Goal: Transaction & Acquisition: Book appointment/travel/reservation

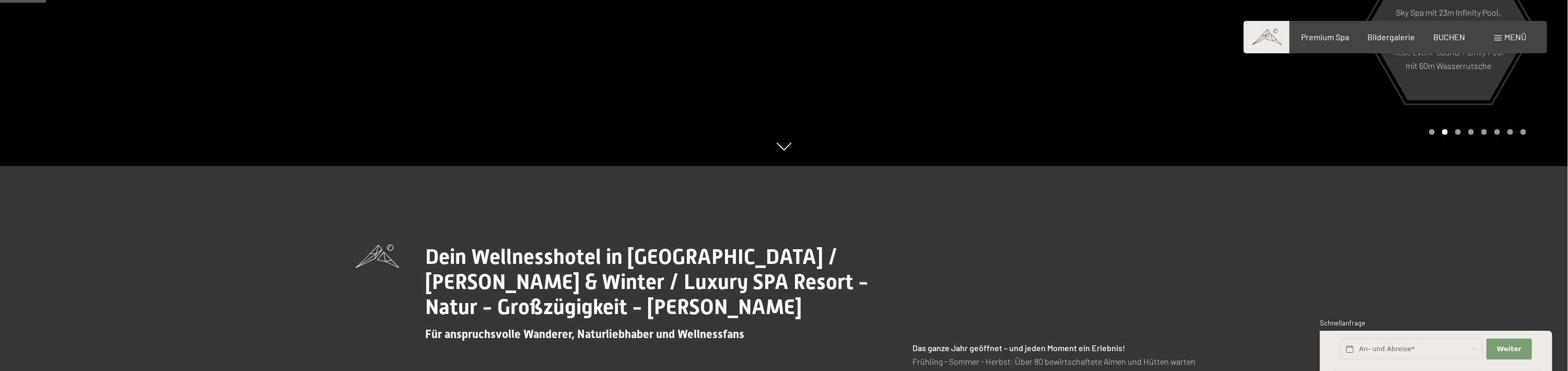
scroll to position [209, 0]
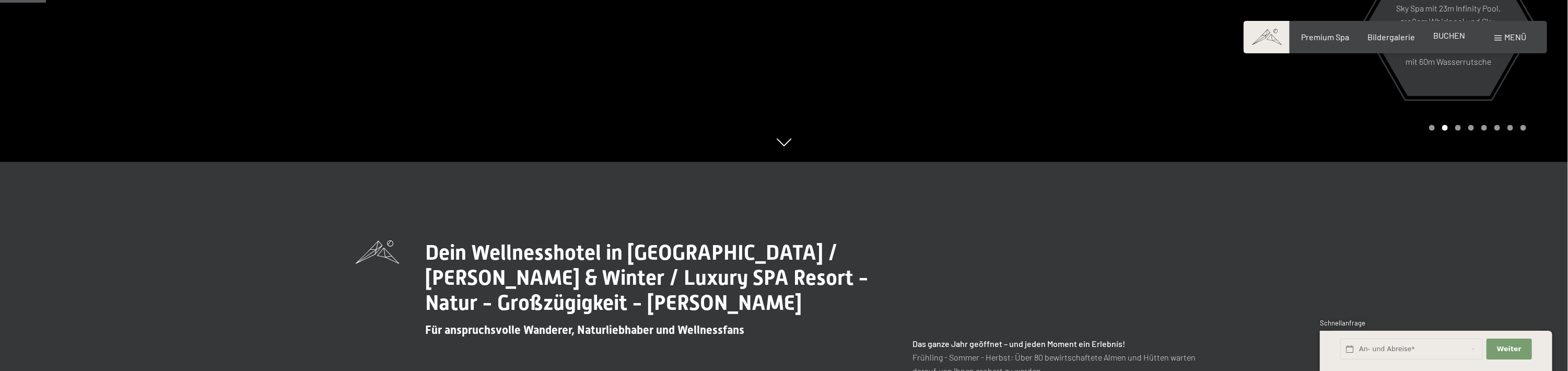
click at [1446, 42] on div "Premium Spa Bildergalerie BUCHEN" at bounding box center [1374, 37] width 219 height 12
click at [1448, 35] on span "BUCHEN" at bounding box center [1449, 35] width 32 height 10
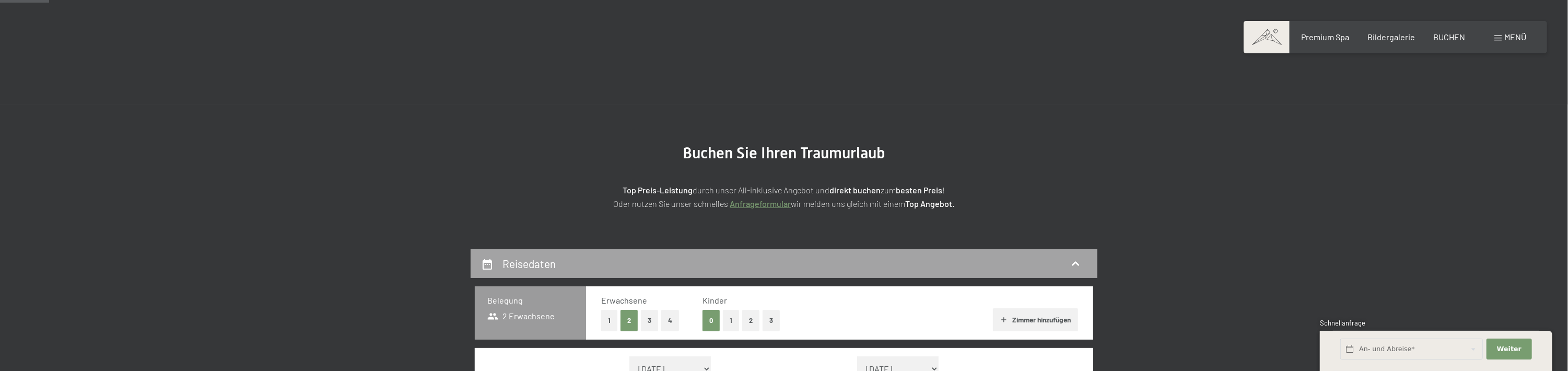
scroll to position [157, 0]
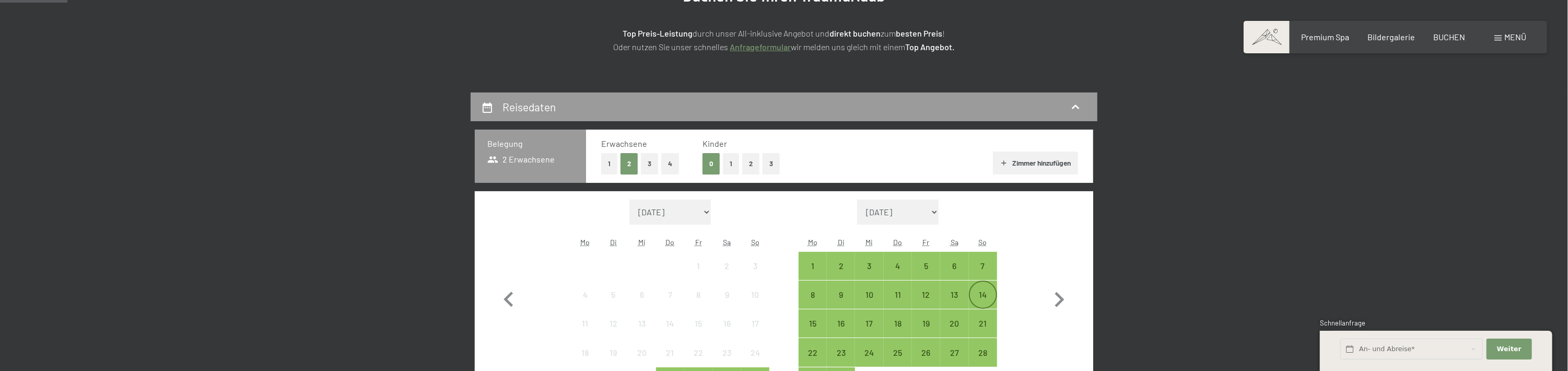
click at [976, 296] on div "14" at bounding box center [982, 303] width 26 height 26
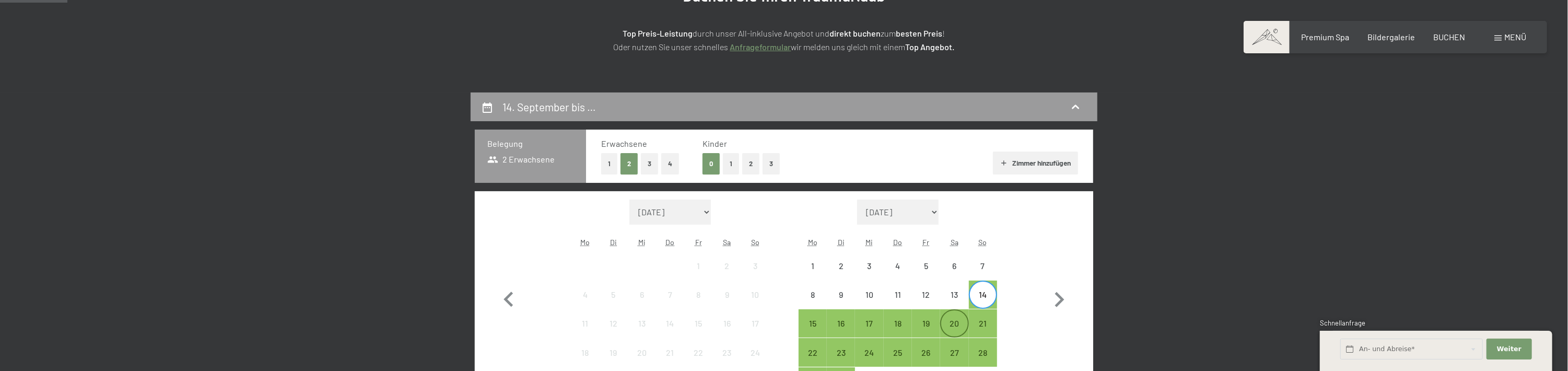
click at [953, 332] on div "20" at bounding box center [954, 332] width 26 height 26
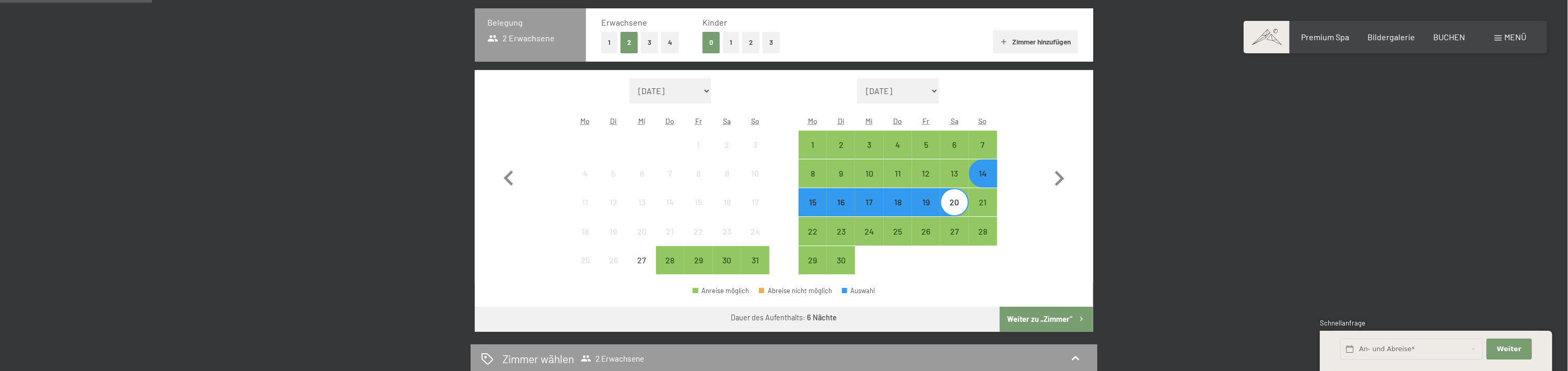
scroll to position [314, 0]
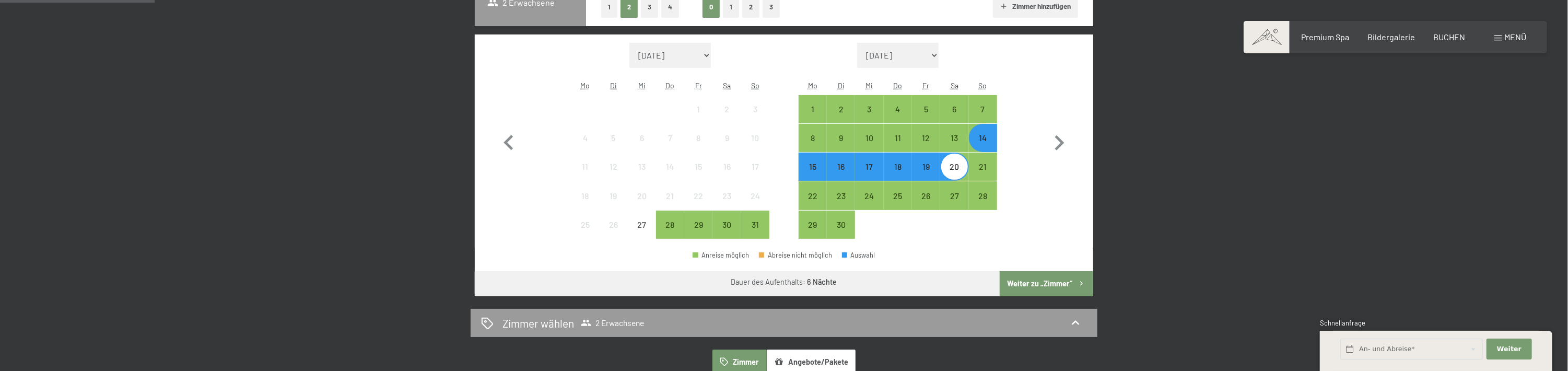
click at [1035, 282] on button "Weiter zu „Zimmer“" at bounding box center [1046, 283] width 94 height 25
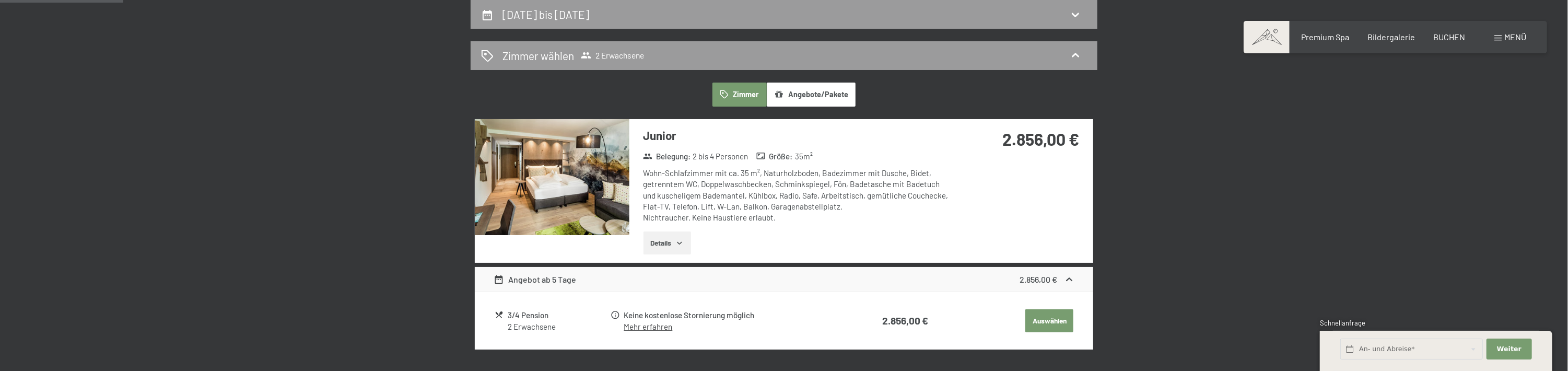
click at [665, 236] on button "Details" at bounding box center [667, 243] width 47 height 23
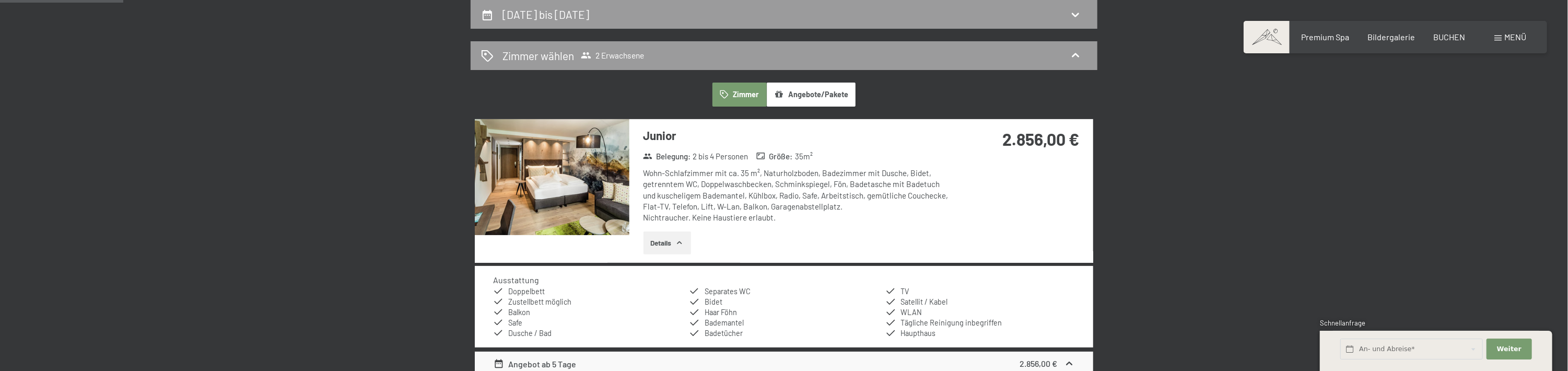
click at [803, 94] on button "Angebote/Pakete" at bounding box center [811, 94] width 89 height 24
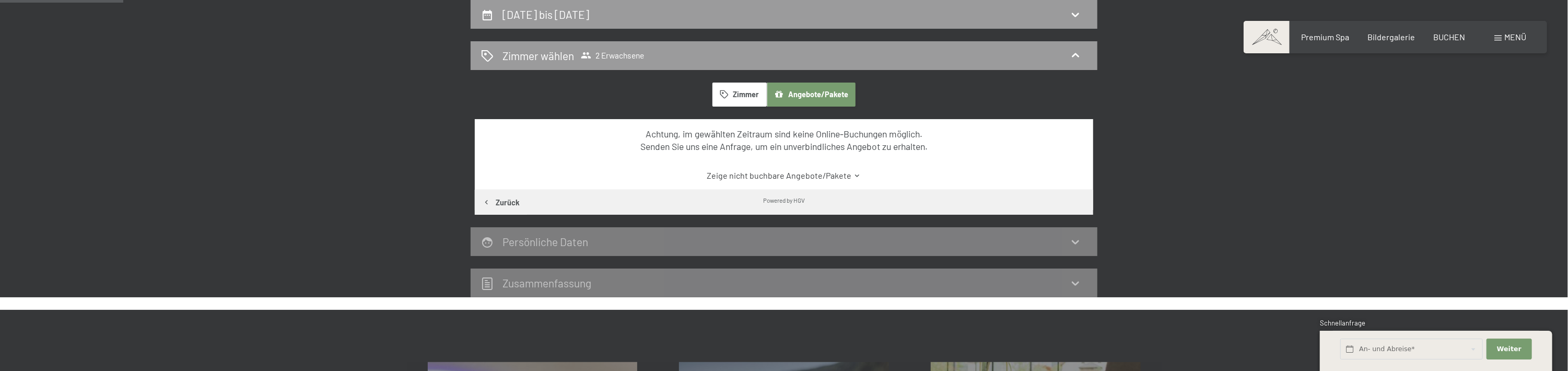
click at [745, 95] on button "Zimmer" at bounding box center [739, 94] width 54 height 24
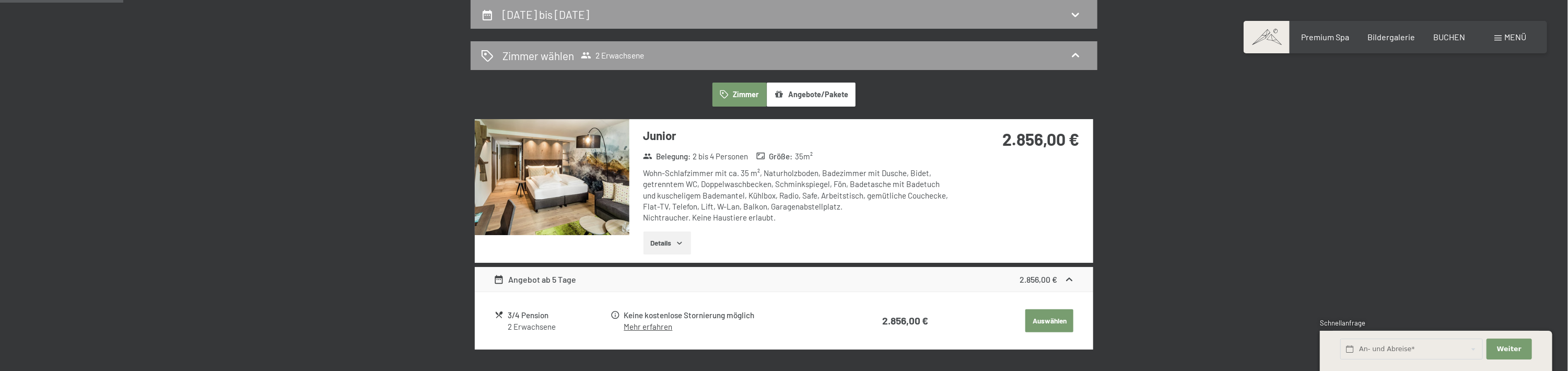
click at [593, 187] on img at bounding box center [552, 177] width 155 height 116
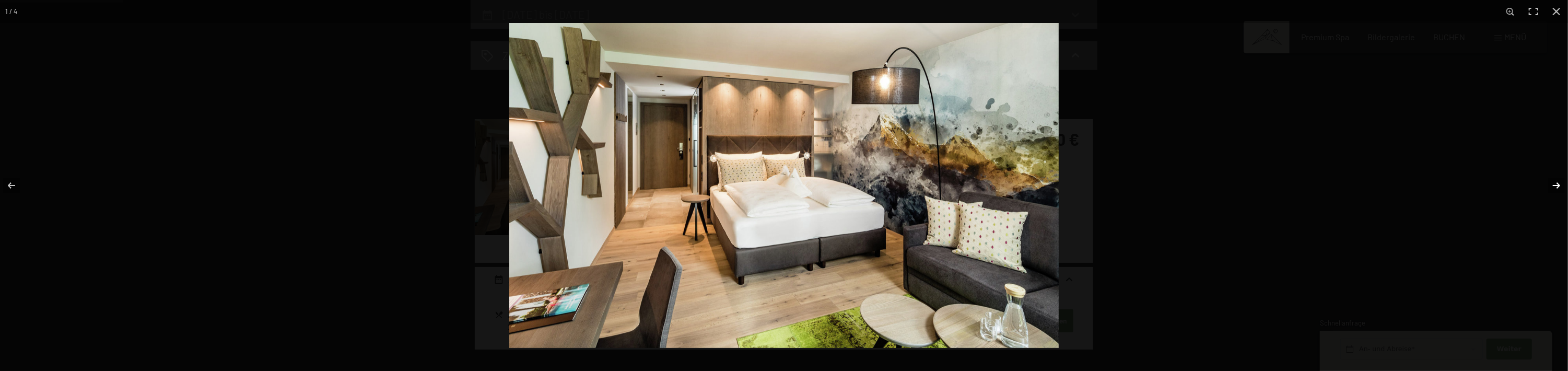
click at [1561, 183] on button "button" at bounding box center [1550, 186] width 37 height 52
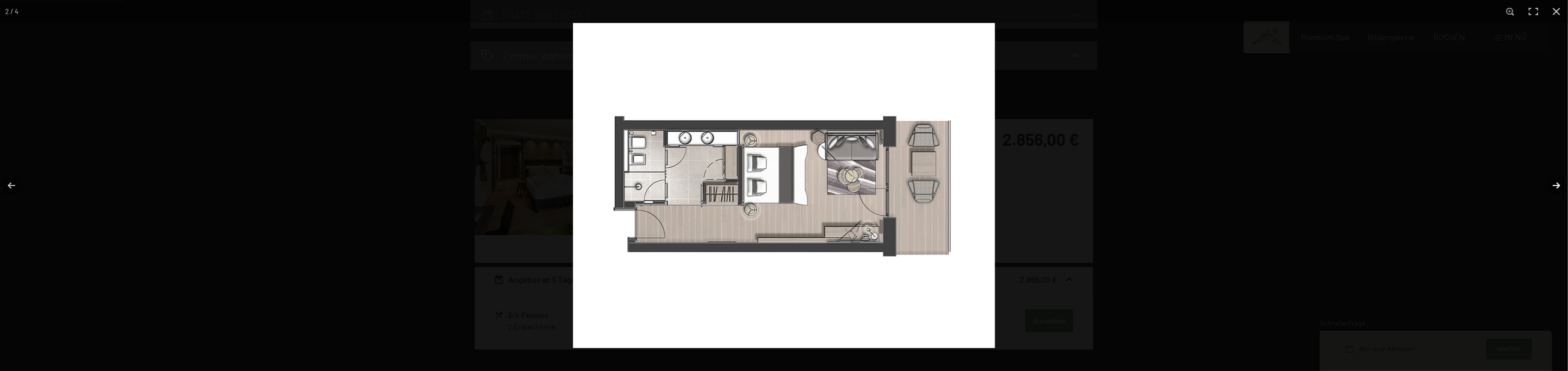
click at [1559, 183] on button "button" at bounding box center [1550, 186] width 37 height 52
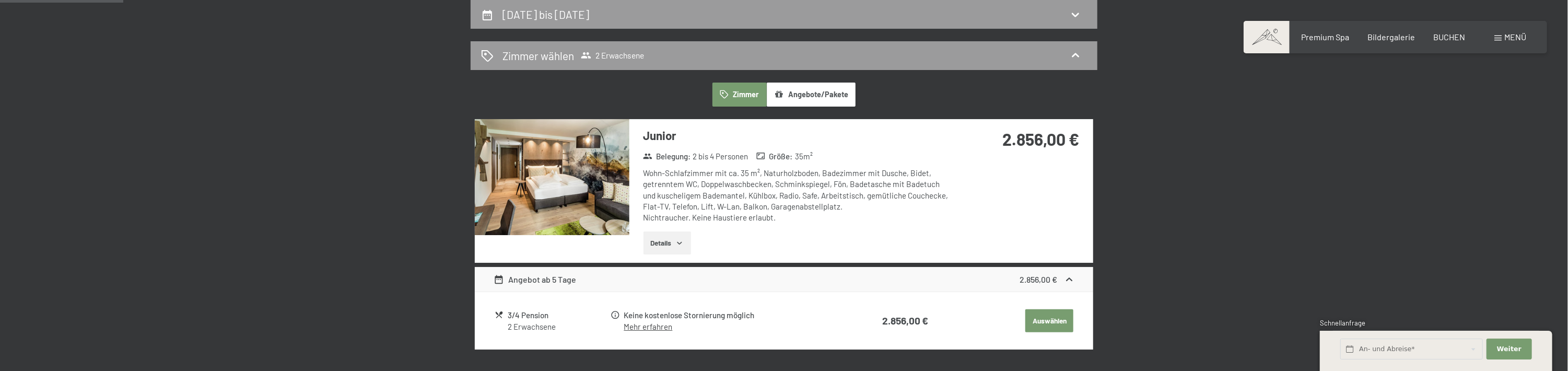
click at [0, 0] on button "button" at bounding box center [0, 0] width 0 height 0
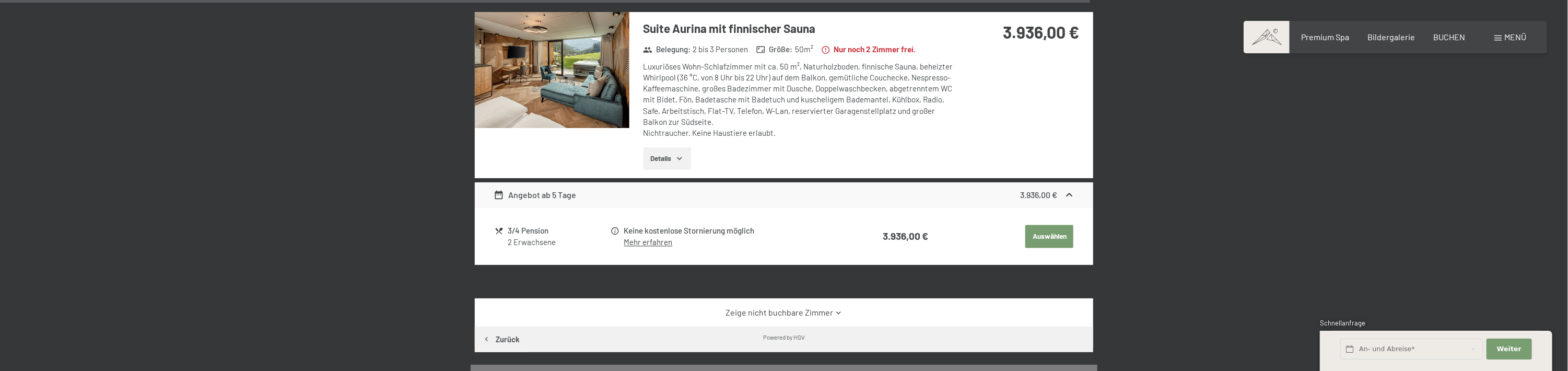
scroll to position [1974, 0]
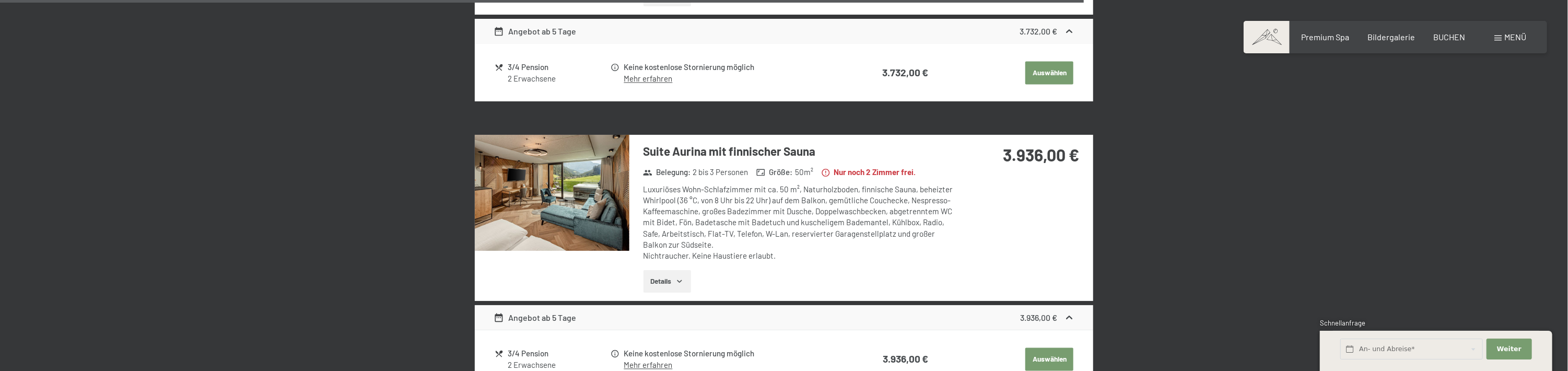
click at [715, 143] on h3 "Suite Aurina mit finnischer Sauna" at bounding box center [799, 151] width 311 height 16
click at [623, 213] on img at bounding box center [552, 193] width 155 height 116
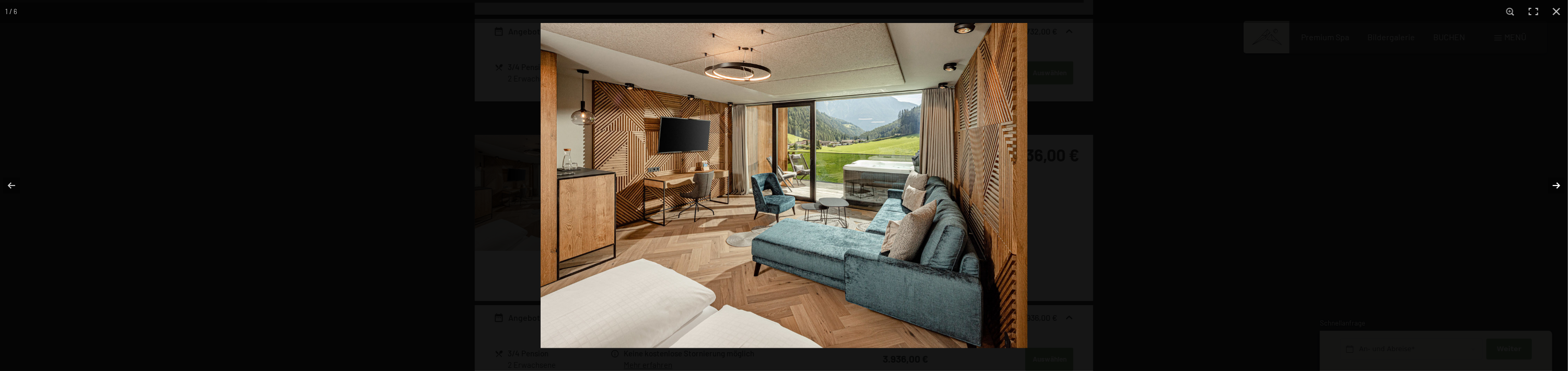
click at [1556, 187] on button "button" at bounding box center [1550, 186] width 37 height 52
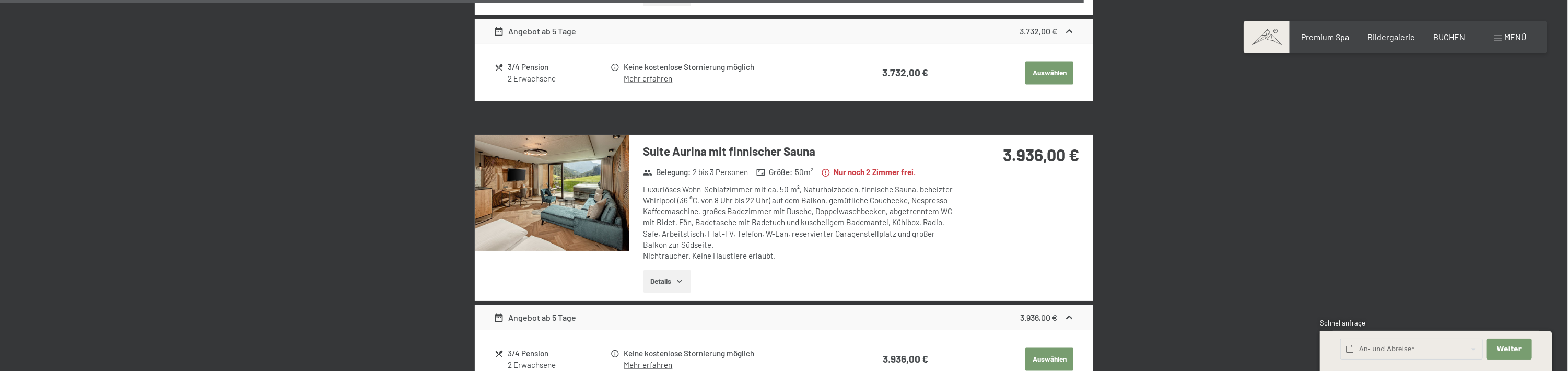
click at [0, 0] on div at bounding box center [0, 0] width 0 height 0
